Goal: Check status: Check status

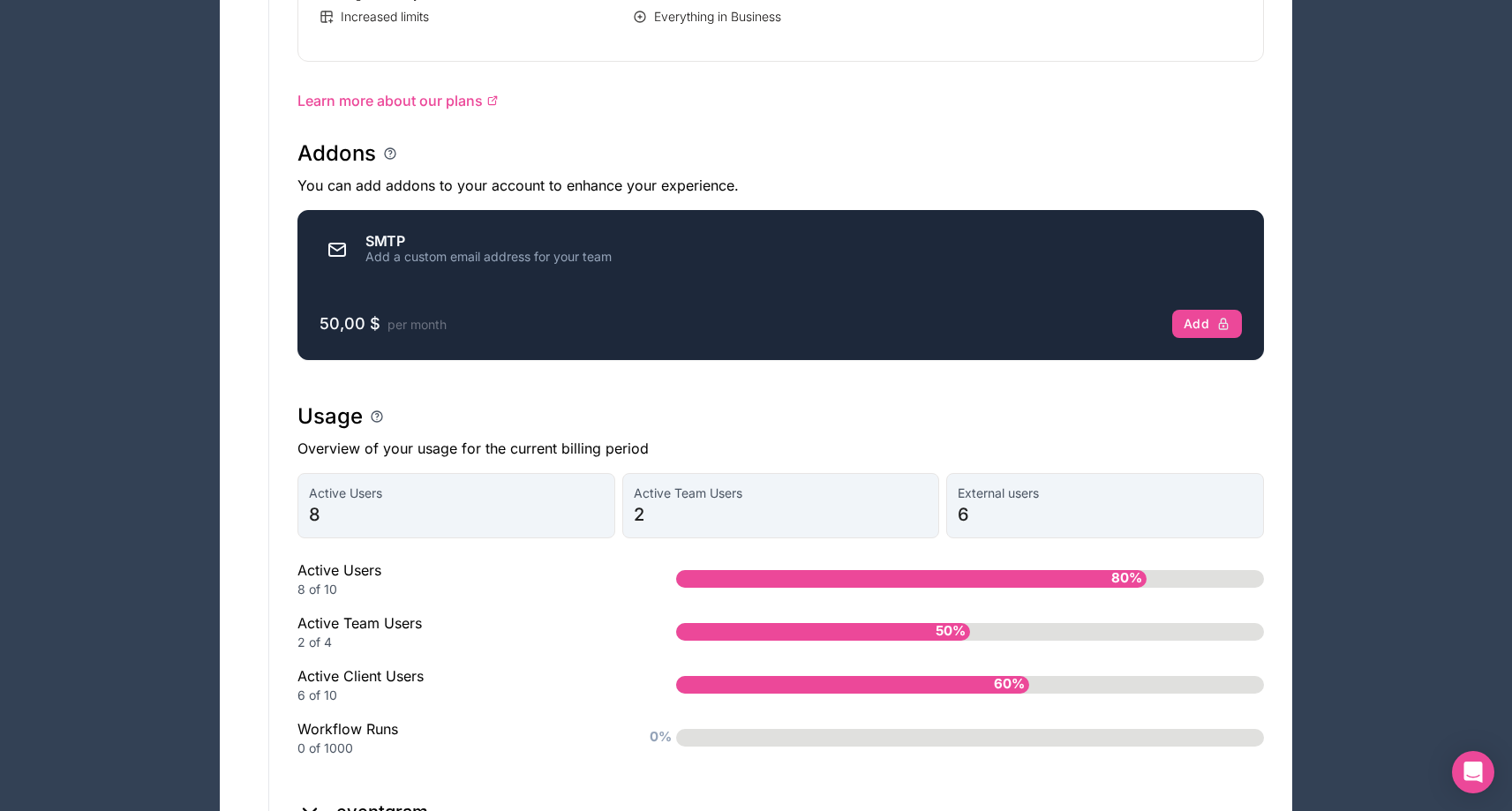
scroll to position [1186, 0]
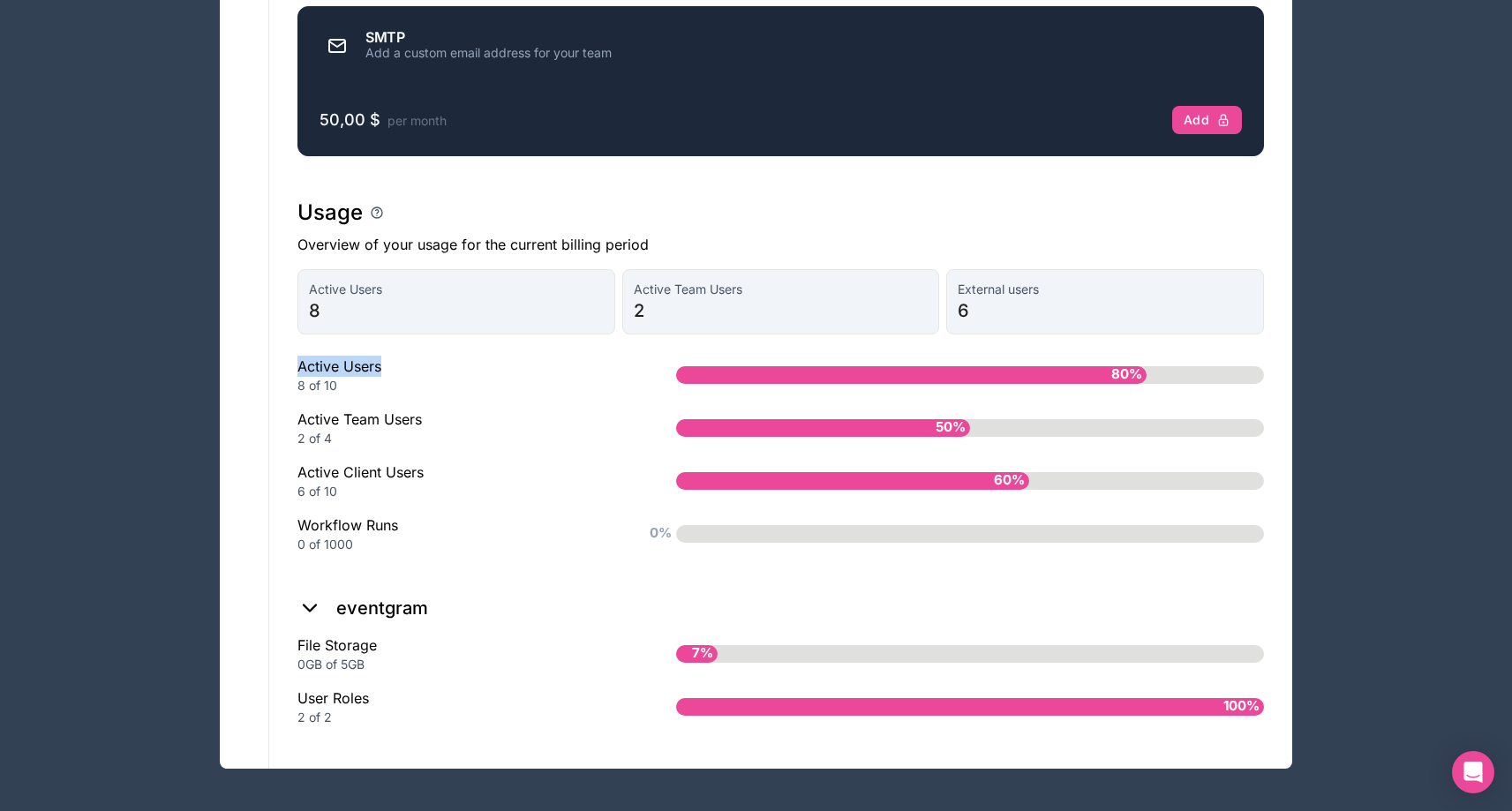
drag, startPoint x: 399, startPoint y: 361, endPoint x: 285, endPoint y: 363, distance: 114.0
click at [361, 382] on div "8 of 10" at bounding box center [458, 386] width 322 height 17
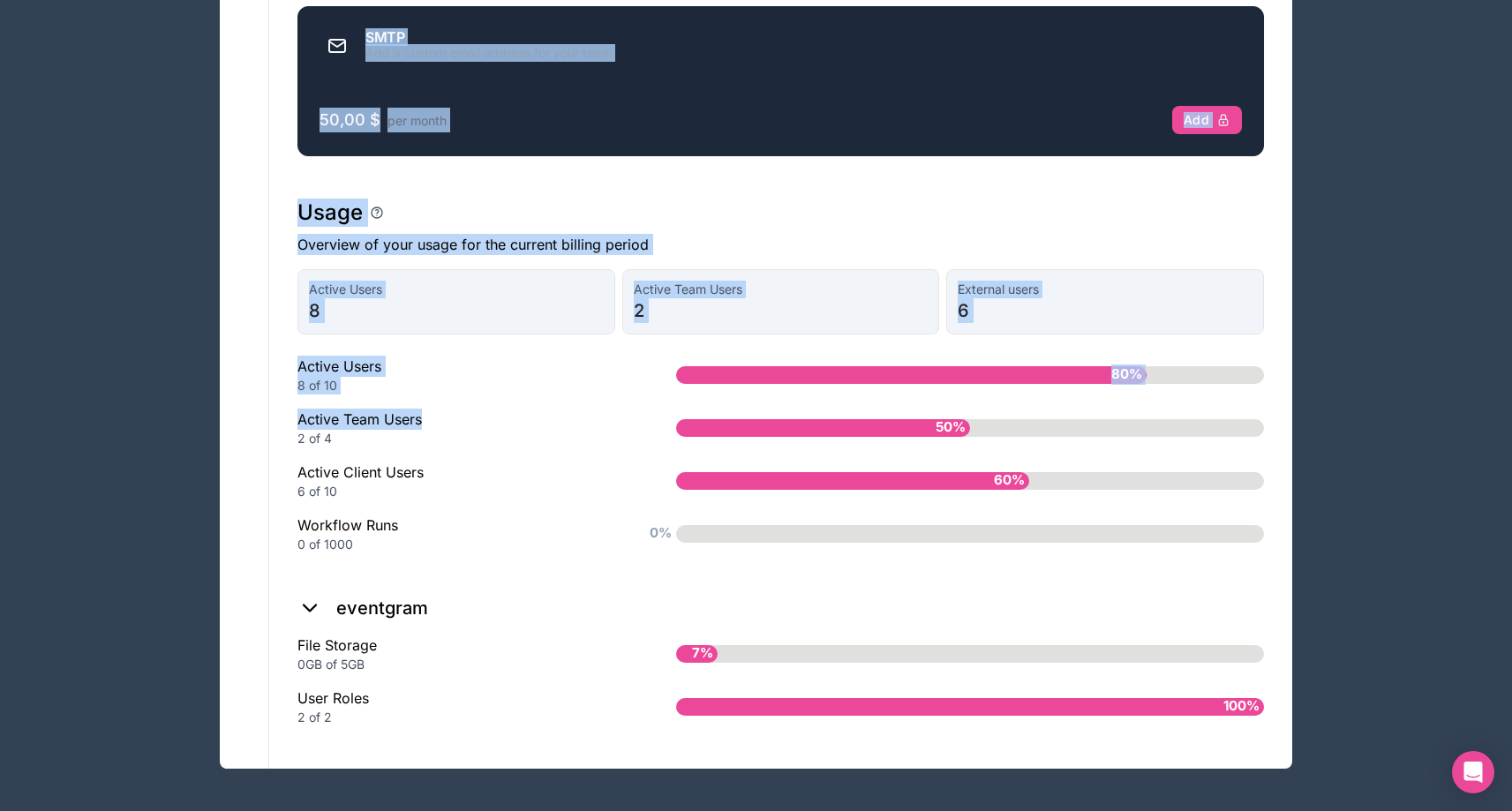
drag, startPoint x: 436, startPoint y: 417, endPoint x: 262, endPoint y: 418, distance: 174.0
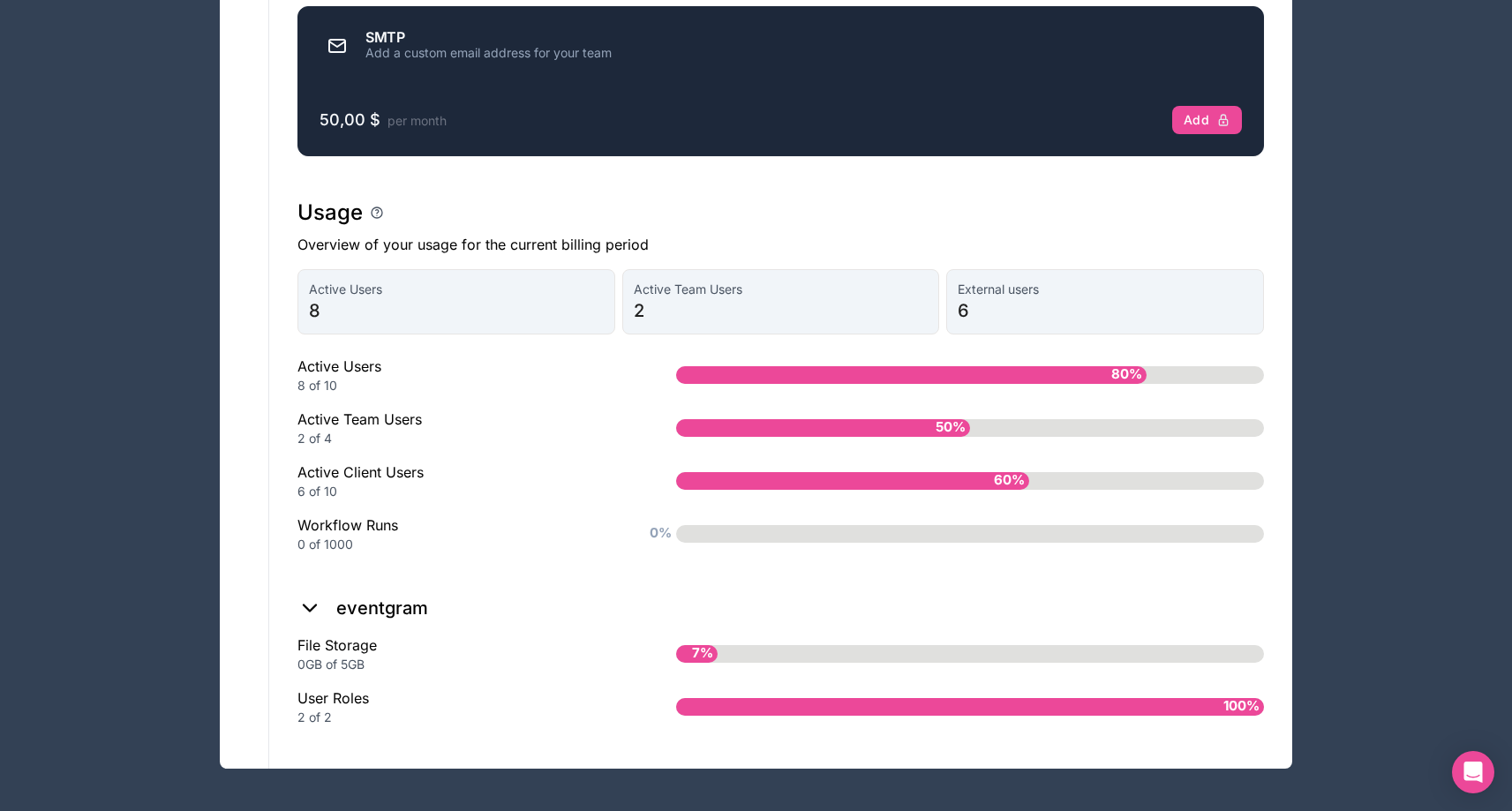
click at [400, 443] on div "2 of 4" at bounding box center [458, 439] width 322 height 17
click at [416, 465] on div "Active Client Users 6 of 10" at bounding box center [458, 480] width 322 height 39
click at [411, 465] on div "Active Client Users 6 of 10" at bounding box center [458, 480] width 322 height 39
click at [444, 502] on div "Active Users 8 of 10 80% Active Team Users 2 of 4 50% Active Client Users 6 of …" at bounding box center [781, 454] width 967 height 198
click at [408, 477] on div "Active Client Users 6 of 10" at bounding box center [458, 480] width 322 height 39
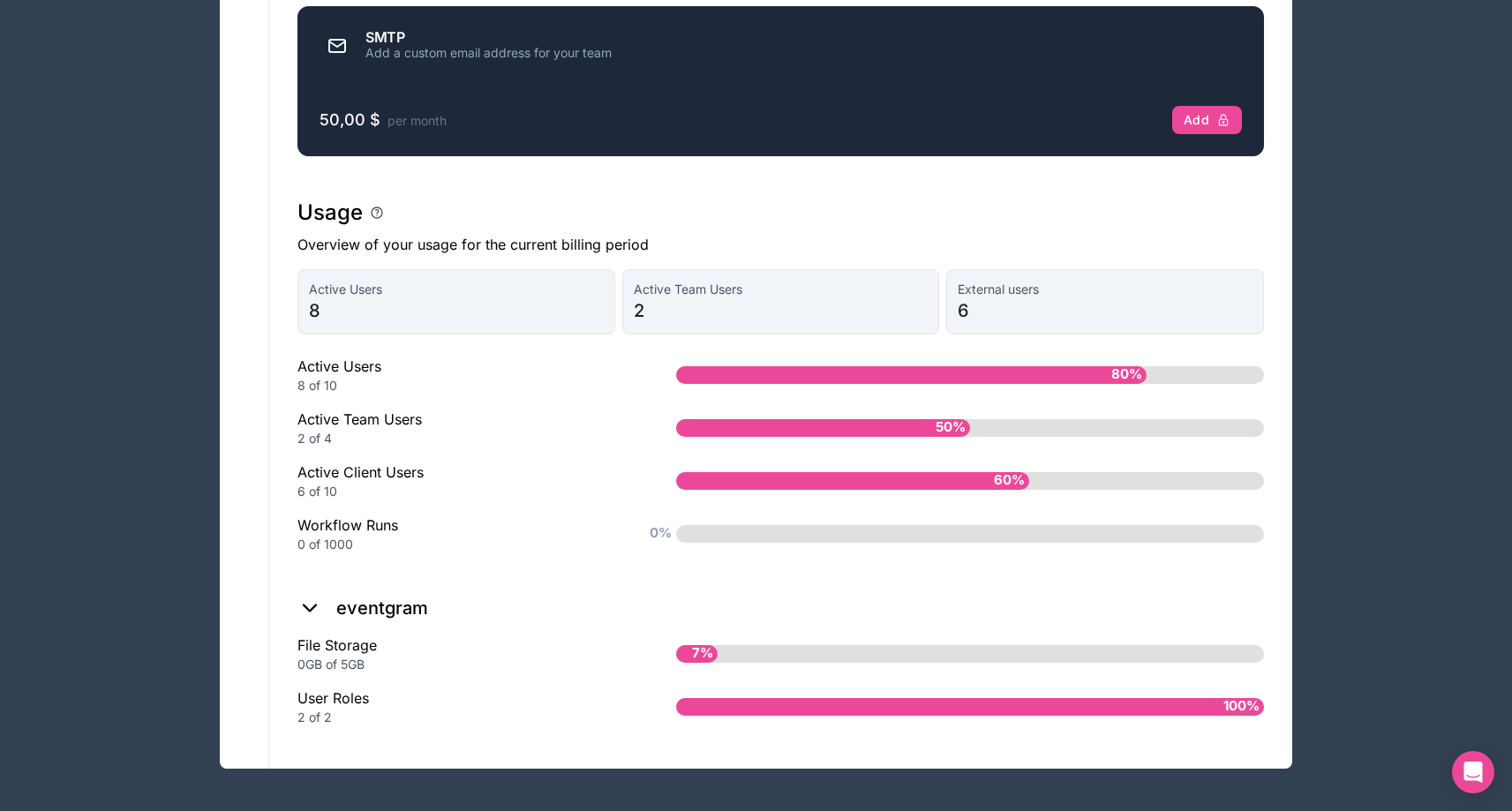
click at [332, 473] on div "Active Client Users 6 of 10" at bounding box center [458, 480] width 322 height 39
drag, startPoint x: 332, startPoint y: 473, endPoint x: 396, endPoint y: 481, distance: 64.5
click at [390, 480] on div "Active Client Users 6 of 10" at bounding box center [458, 480] width 322 height 39
click at [453, 520] on div "Workflow Runs 0 of 1000" at bounding box center [458, 534] width 322 height 39
click at [324, 515] on div "Workflow Runs 0 of 1000" at bounding box center [458, 534] width 322 height 39
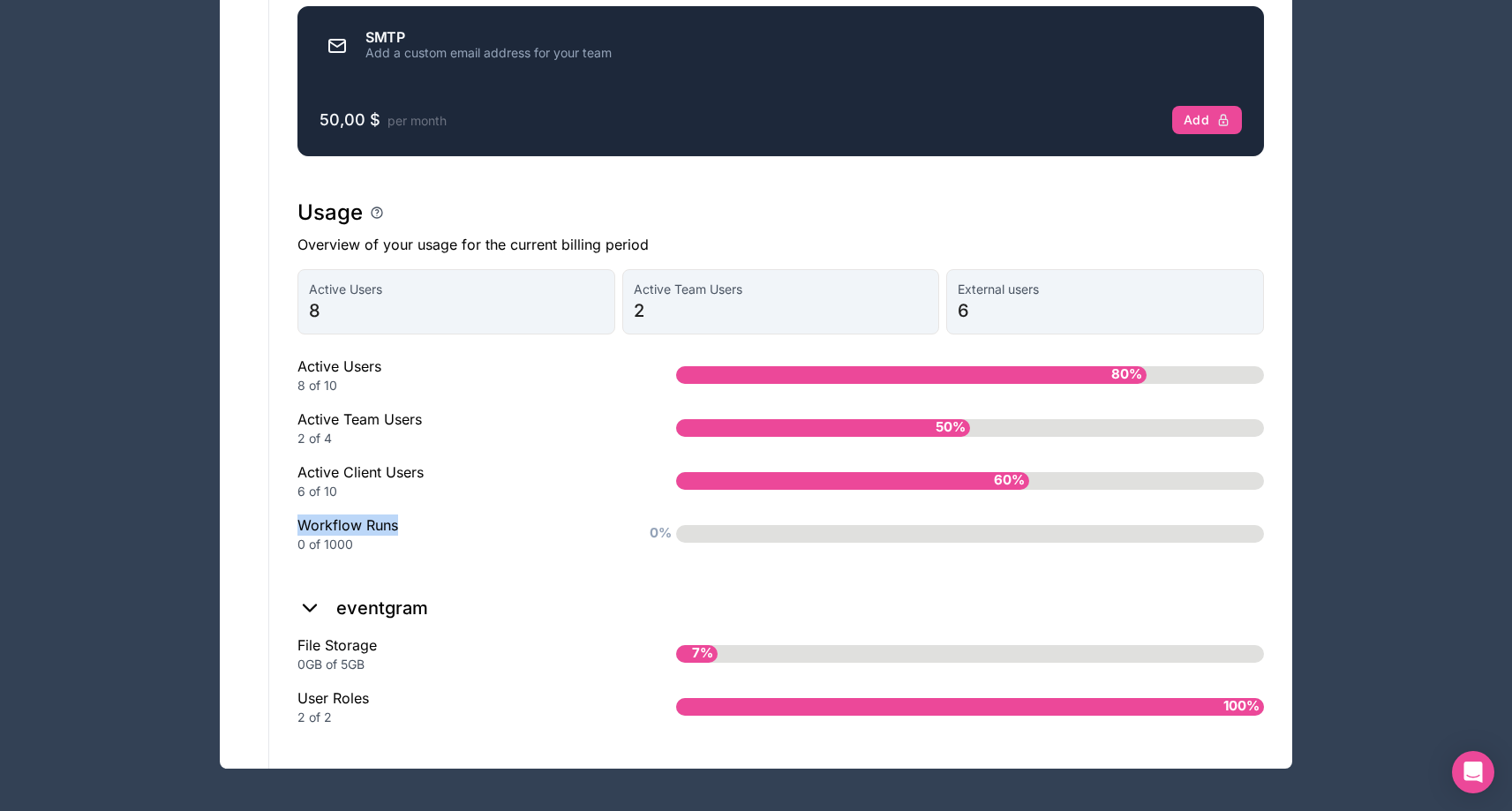
drag, startPoint x: 324, startPoint y: 515, endPoint x: 363, endPoint y: 524, distance: 40.0
click at [363, 524] on div "Workflow Runs 0 of 1000" at bounding box center [458, 534] width 322 height 39
click at [423, 550] on div "0 of 1000" at bounding box center [458, 544] width 322 height 17
click at [308, 644] on div "File Storage 0GB of 5GB" at bounding box center [458, 653] width 322 height 39
drag, startPoint x: 308, startPoint y: 644, endPoint x: 359, endPoint y: 649, distance: 51.2
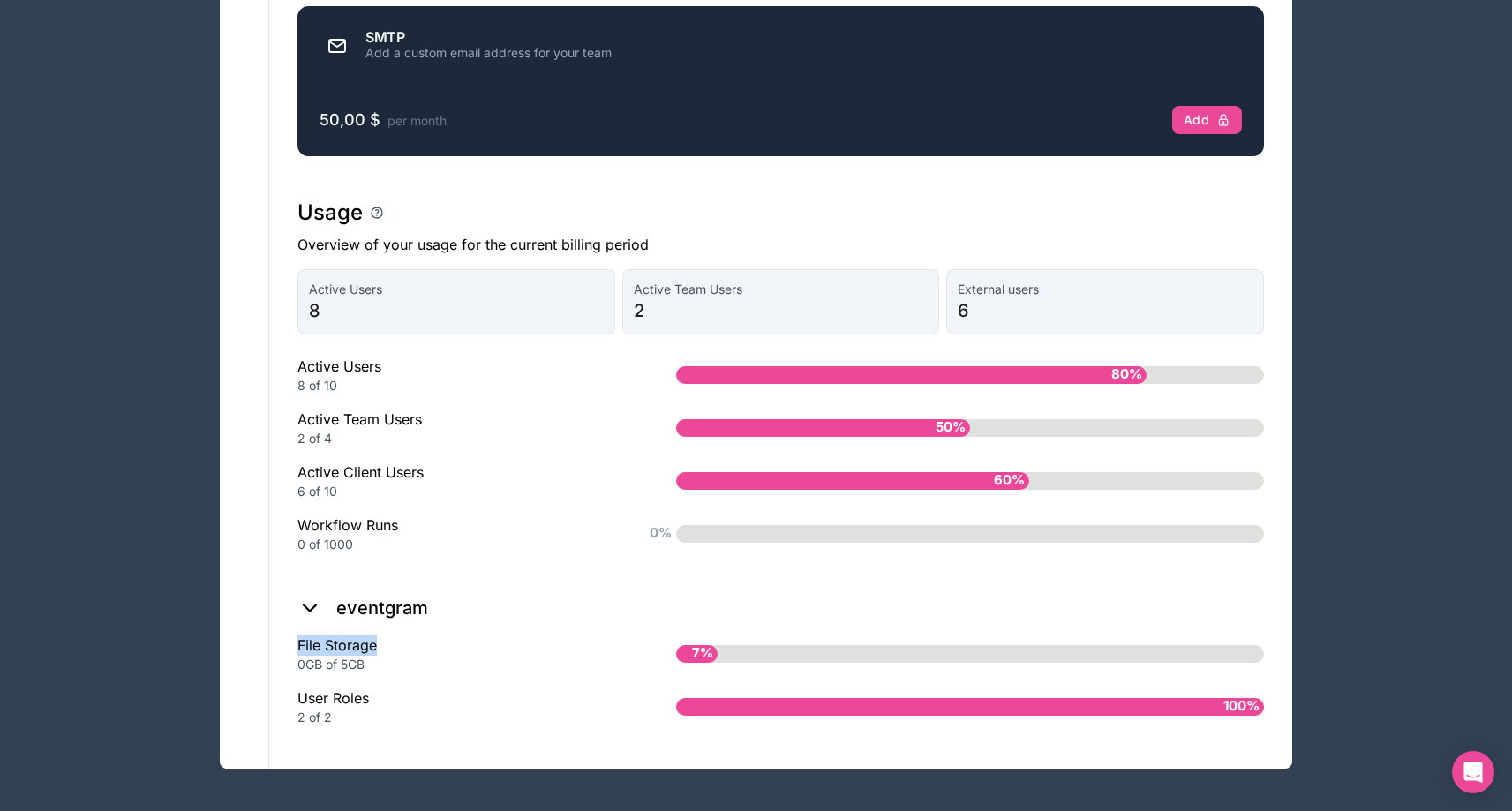
click at [359, 648] on div "File Storage 0GB of 5GB" at bounding box center [458, 653] width 322 height 39
click at [477, 681] on div "File Storage 0GB of 5GB 7% User Roles 2 of 2 100%" at bounding box center [781, 687] width 967 height 106
click at [360, 703] on div "User Roles 2 of 2" at bounding box center [458, 707] width 322 height 39
drag, startPoint x: 360, startPoint y: 703, endPoint x: 311, endPoint y: 701, distance: 49.0
click at [311, 701] on div "User Roles 2 of 2" at bounding box center [458, 707] width 322 height 39
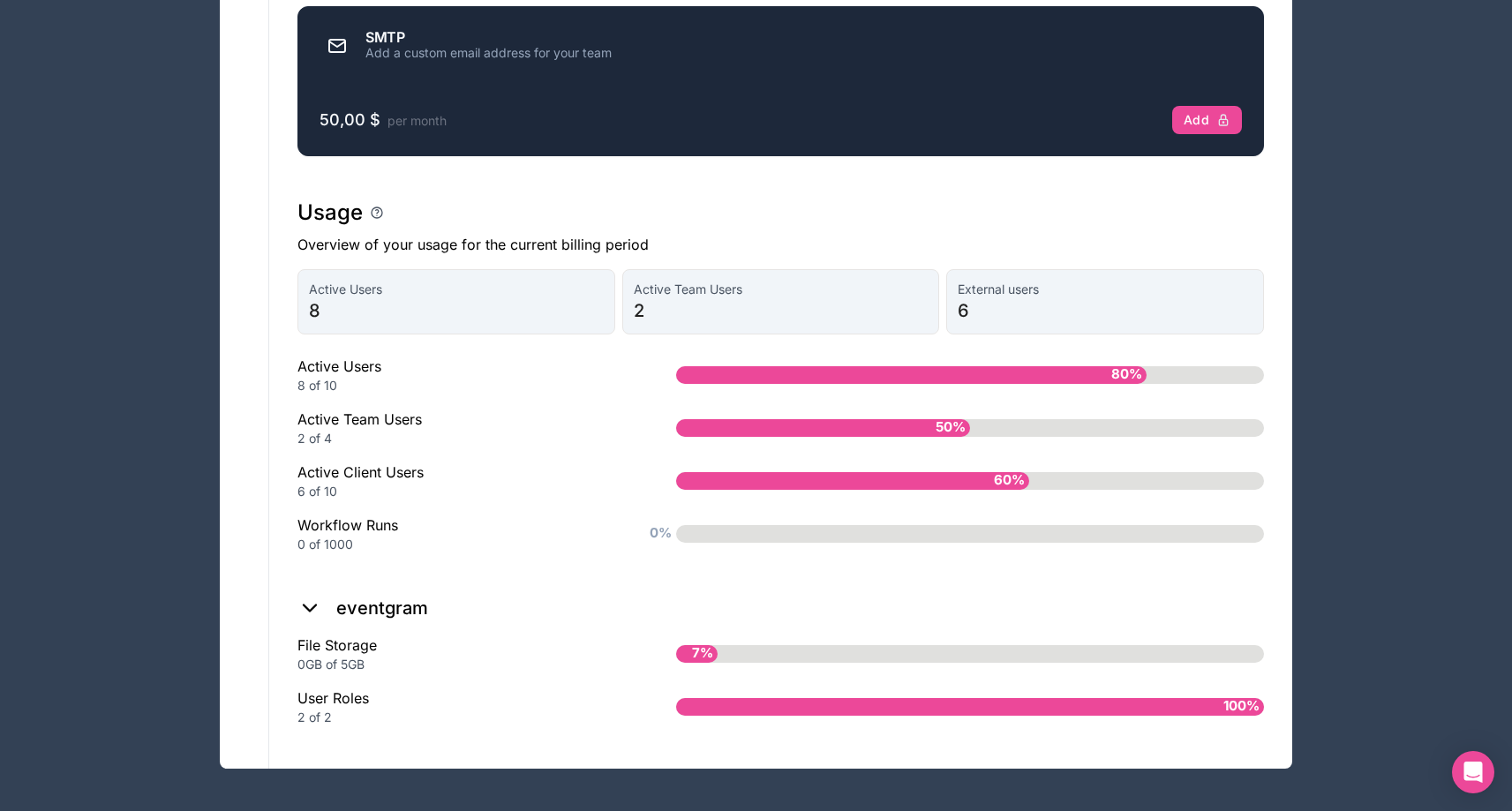
click at [443, 714] on div "2 of 2" at bounding box center [458, 717] width 322 height 17
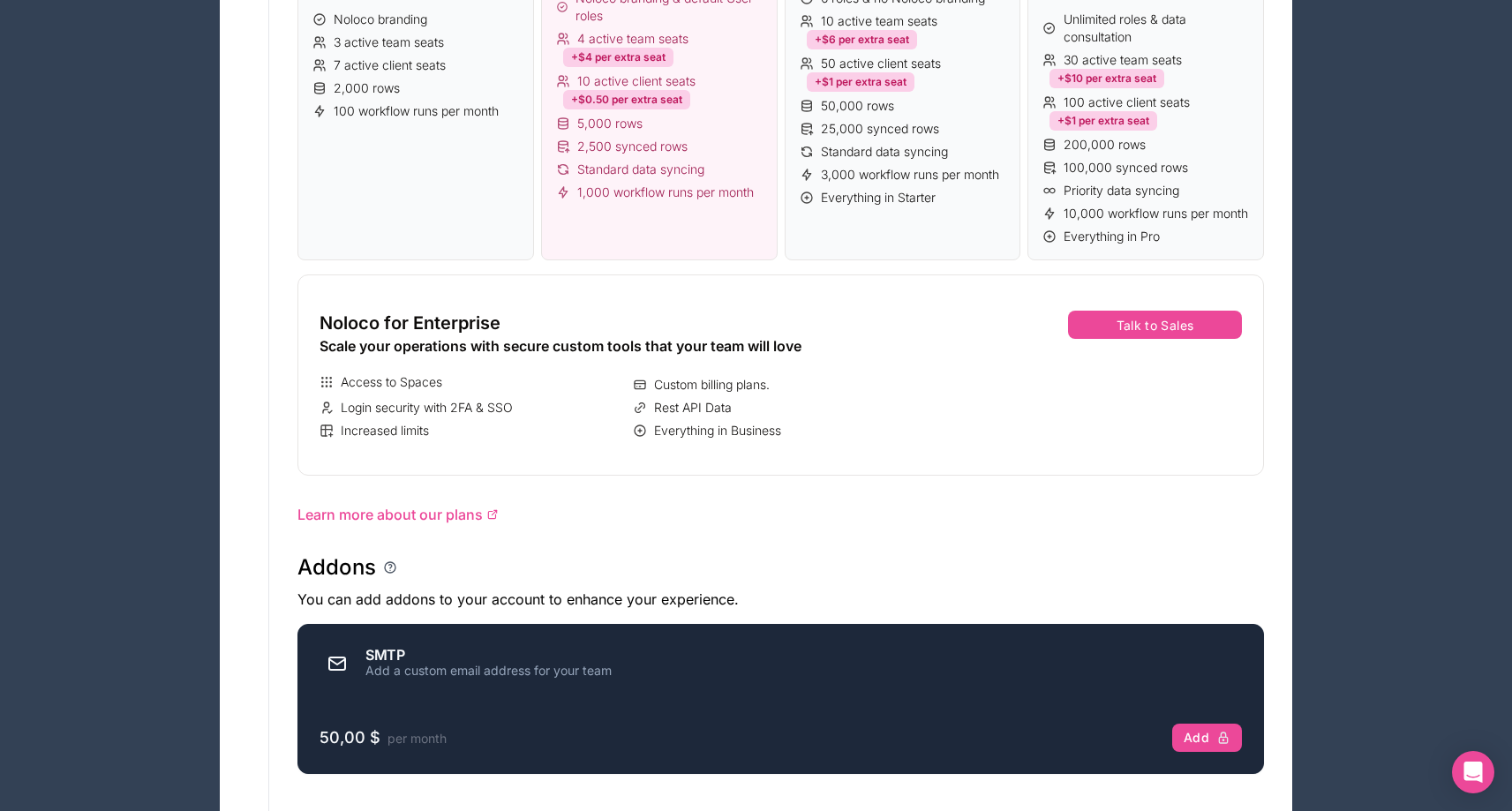
scroll to position [86, 0]
